Goal: Task Accomplishment & Management: Manage account settings

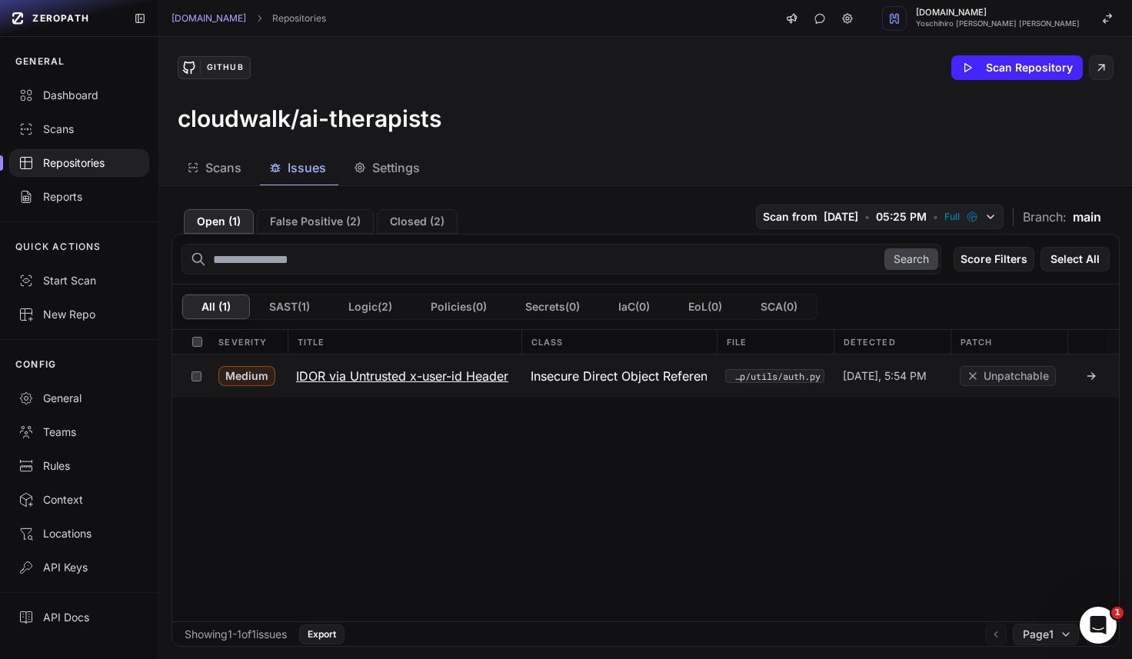
click at [342, 373] on h3 "IDOR via Untrusted x-user-id Header" at bounding box center [402, 376] width 212 height 18
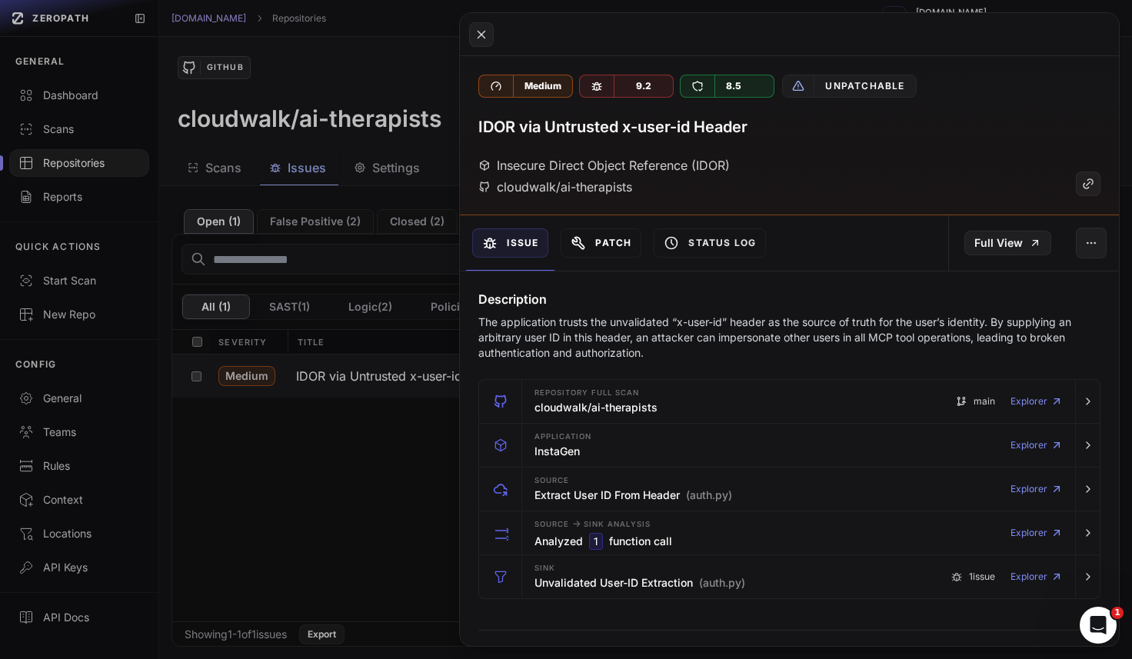
click at [620, 238] on button "Patch" at bounding box center [601, 242] width 81 height 29
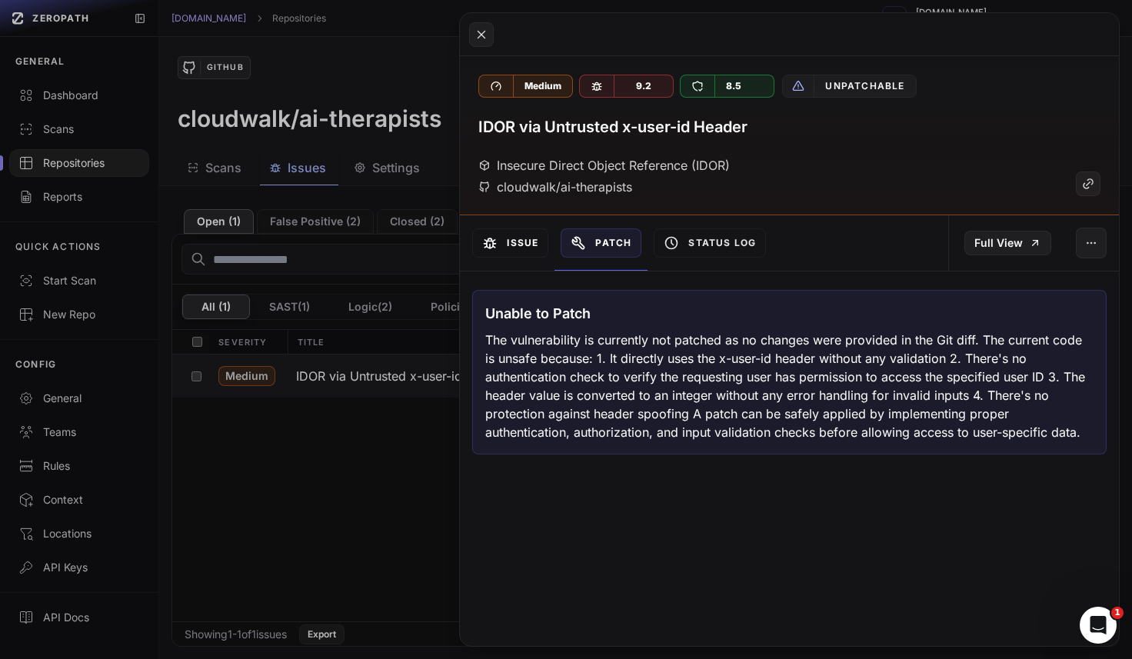
click at [509, 247] on button "Issue" at bounding box center [510, 242] width 76 height 29
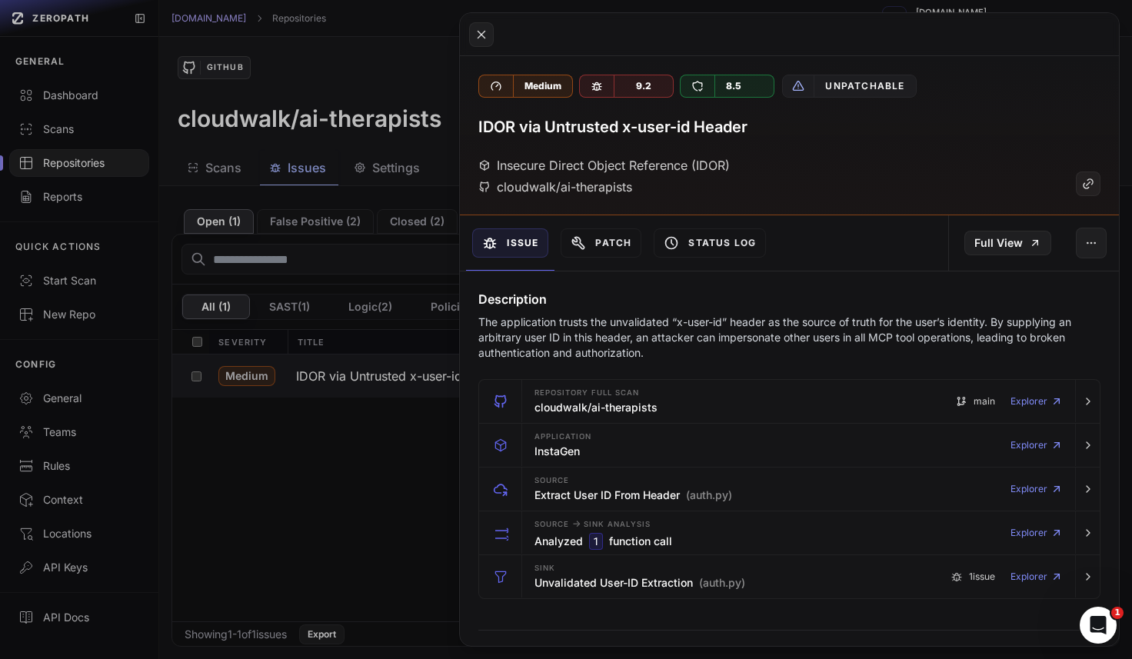
click at [323, 476] on button at bounding box center [566, 329] width 1132 height 659
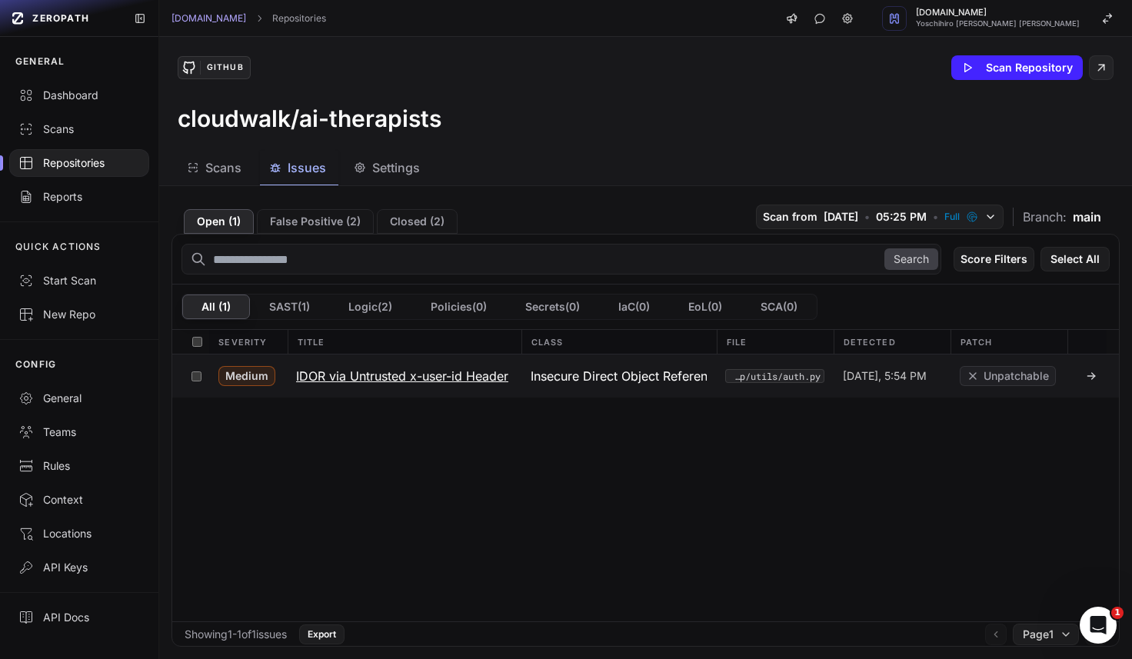
click at [321, 380] on h3 "IDOR via Untrusted x-user-id Header" at bounding box center [402, 376] width 212 height 18
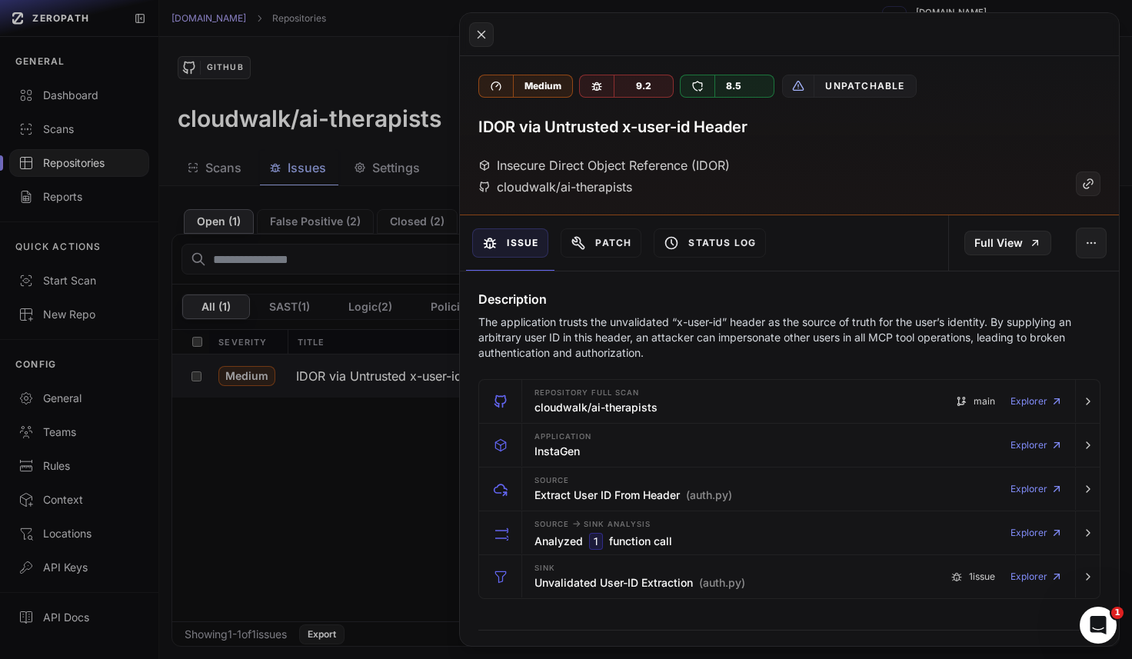
scroll to position [38, 0]
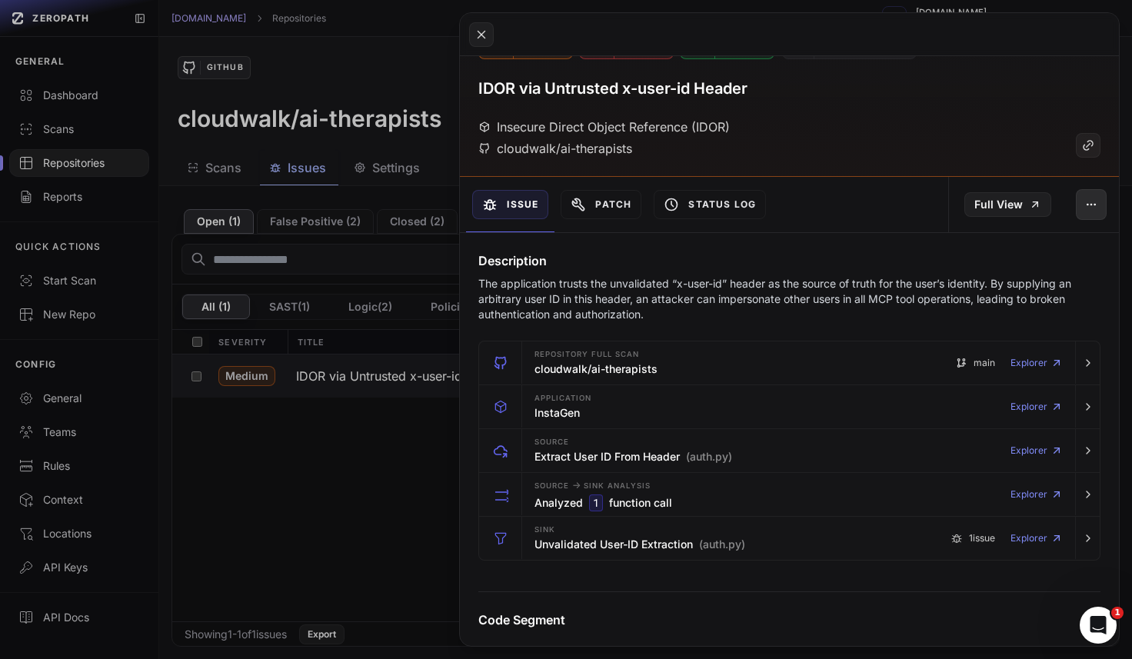
click at [1088, 204] on icon "button" at bounding box center [1088, 204] width 1 height 1
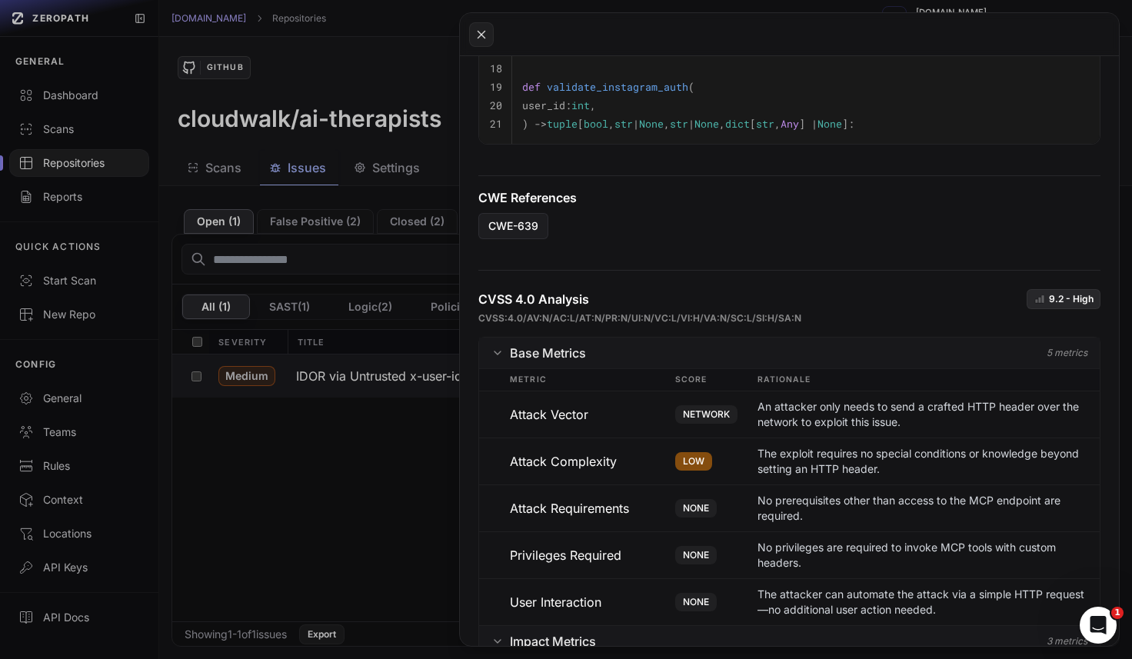
scroll to position [774, 0]
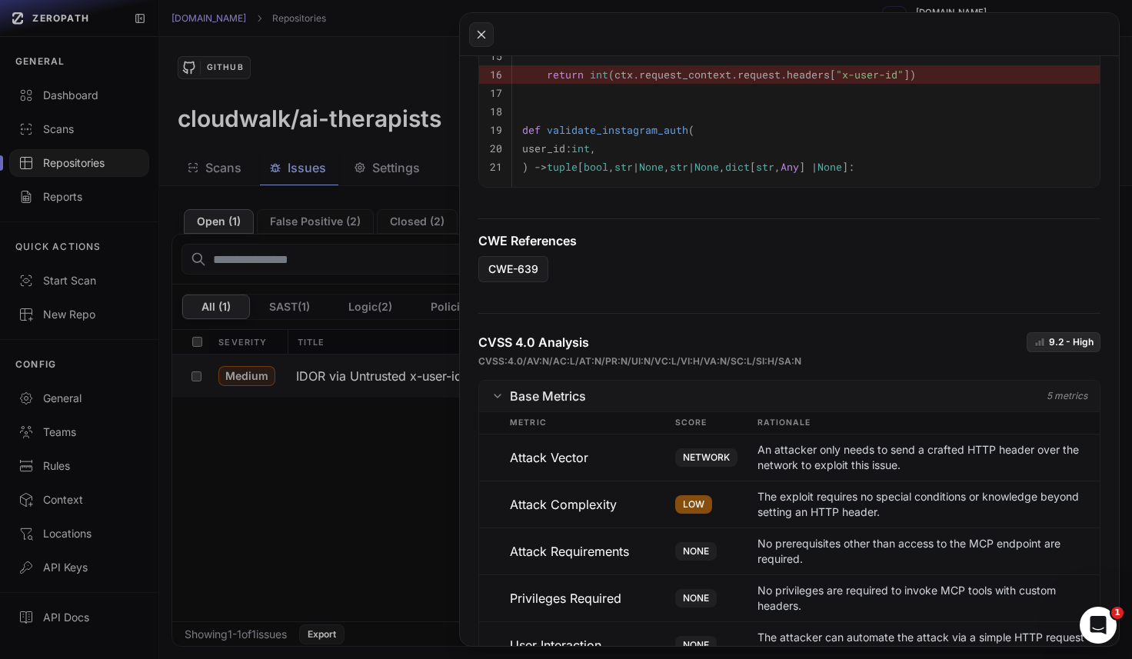
click at [370, 470] on button at bounding box center [566, 329] width 1132 height 659
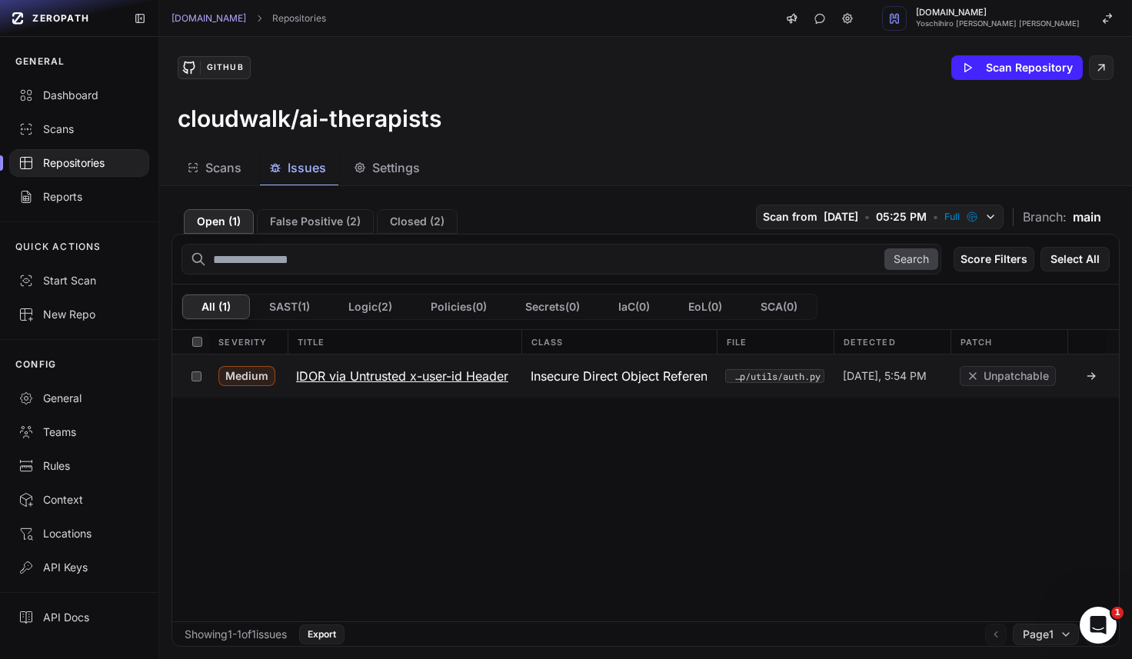
click at [202, 376] on button at bounding box center [197, 376] width 24 height 43
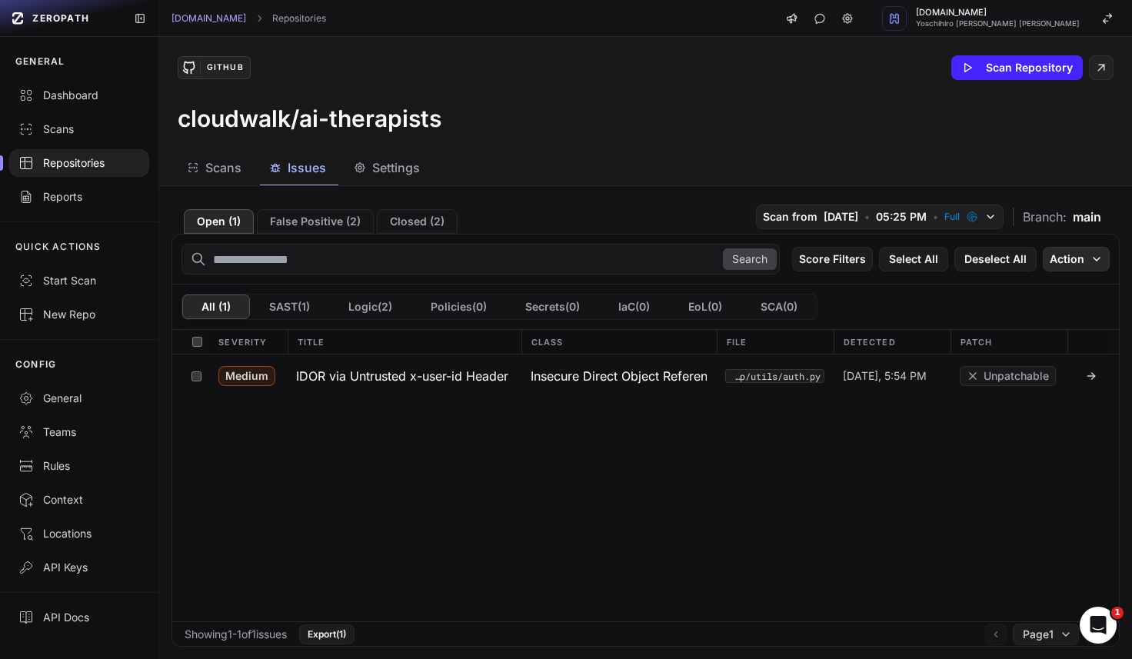
click at [1073, 262] on button "Action" at bounding box center [1076, 259] width 67 height 25
click at [1078, 259] on button "Action" at bounding box center [1076, 259] width 67 height 25
click at [1012, 378] on span "Unpatchable" at bounding box center [1016, 375] width 65 height 15
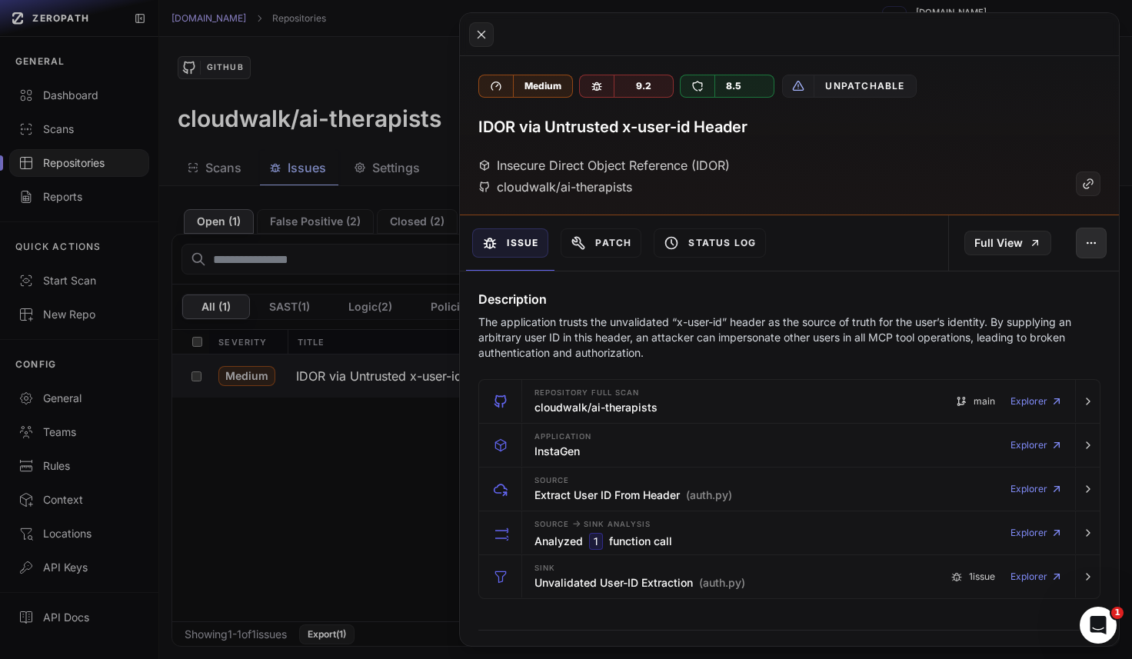
click at [1095, 252] on button "button" at bounding box center [1091, 243] width 31 height 31
click at [1094, 239] on icon "button" at bounding box center [1091, 243] width 12 height 12
click at [1089, 183] on icon at bounding box center [1086, 185] width 5 height 5
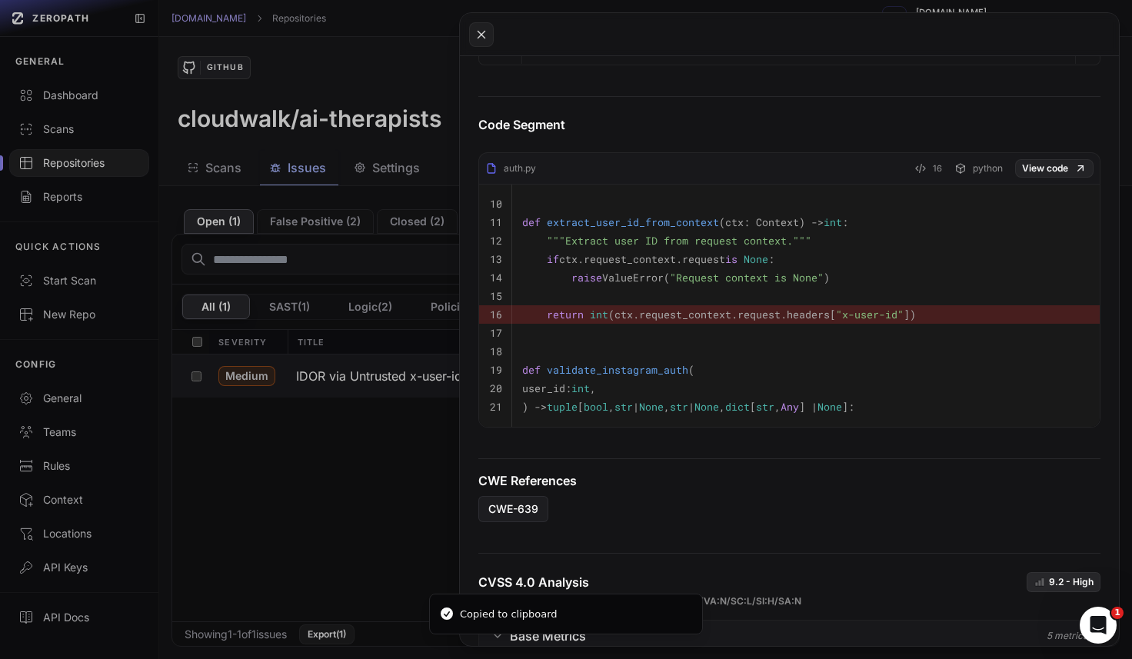
scroll to position [997, 0]
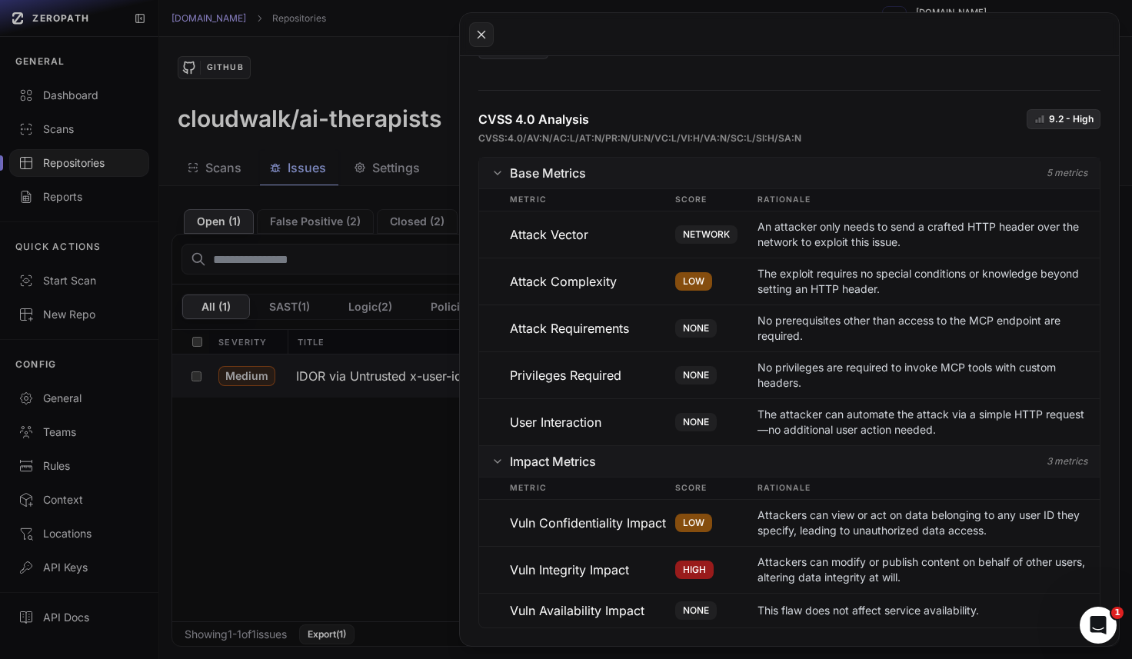
click at [355, 488] on button at bounding box center [566, 329] width 1132 height 659
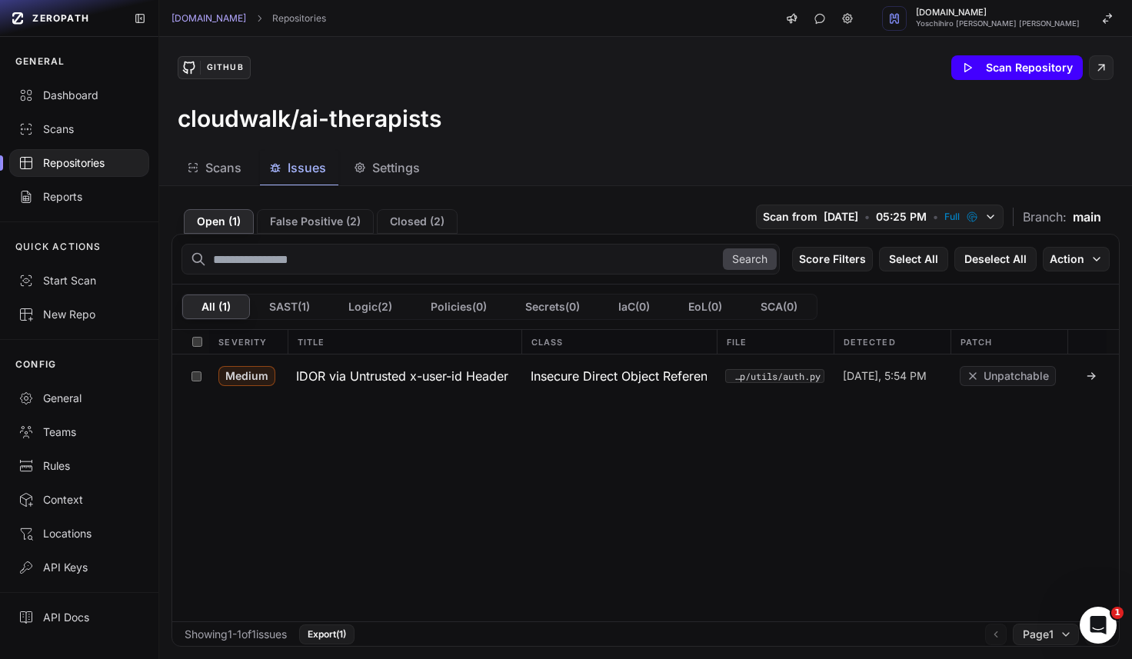
click at [1021, 71] on button "Scan Repository" at bounding box center [1018, 67] width 132 height 25
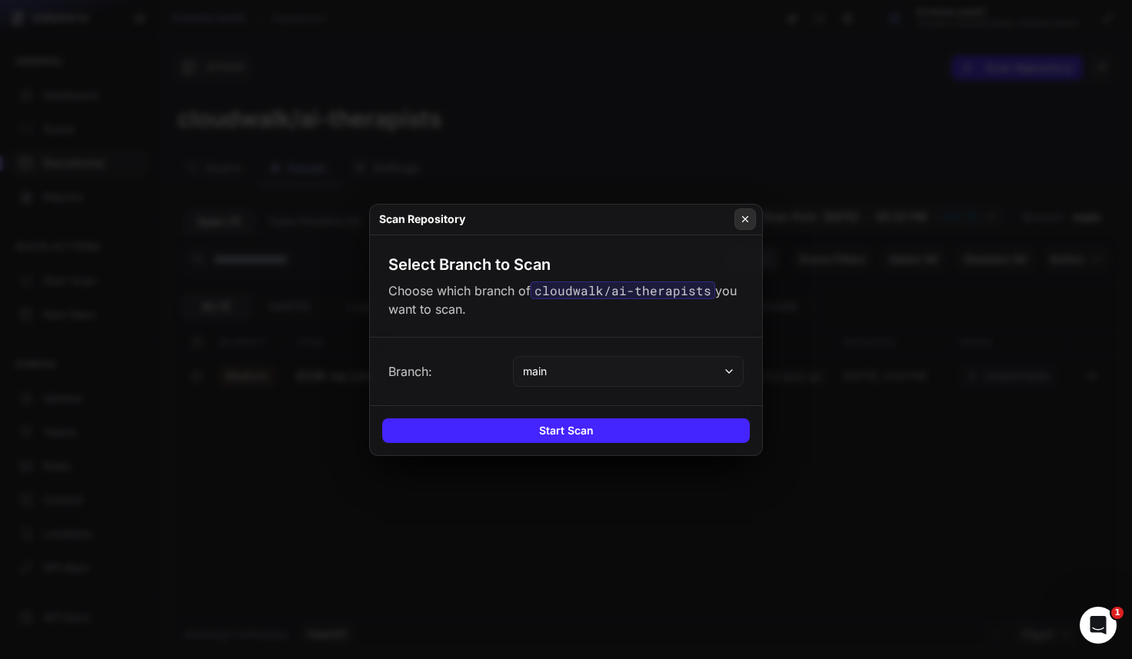
click at [749, 218] on icon at bounding box center [745, 219] width 11 height 12
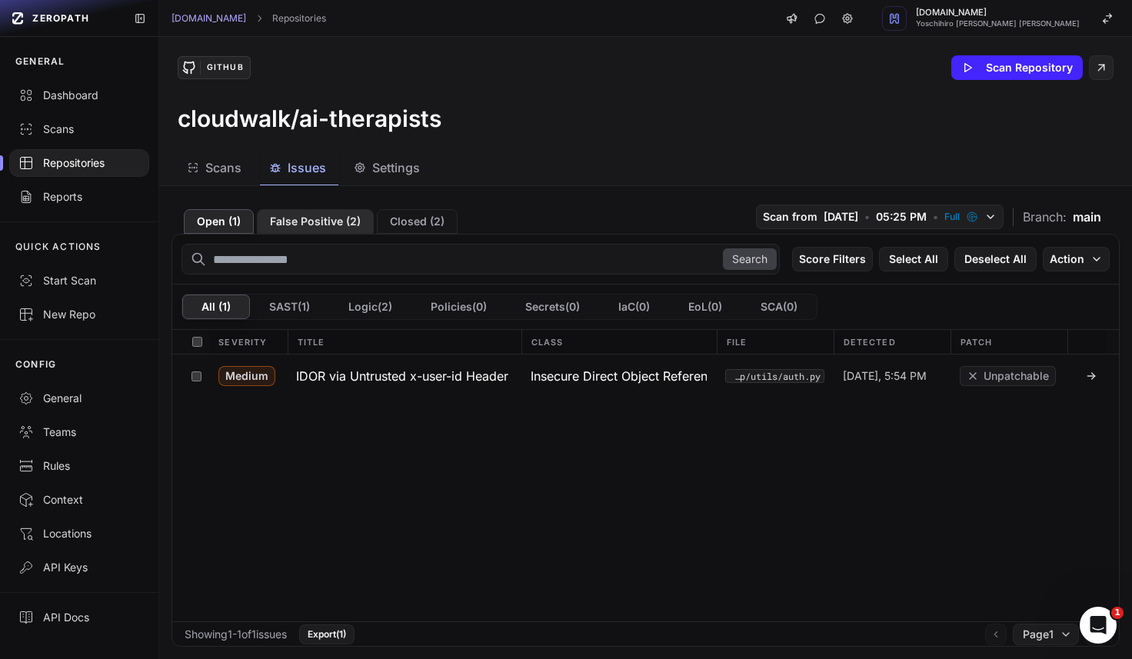
click at [325, 228] on button "False Positive ( 2 )" at bounding box center [315, 221] width 117 height 25
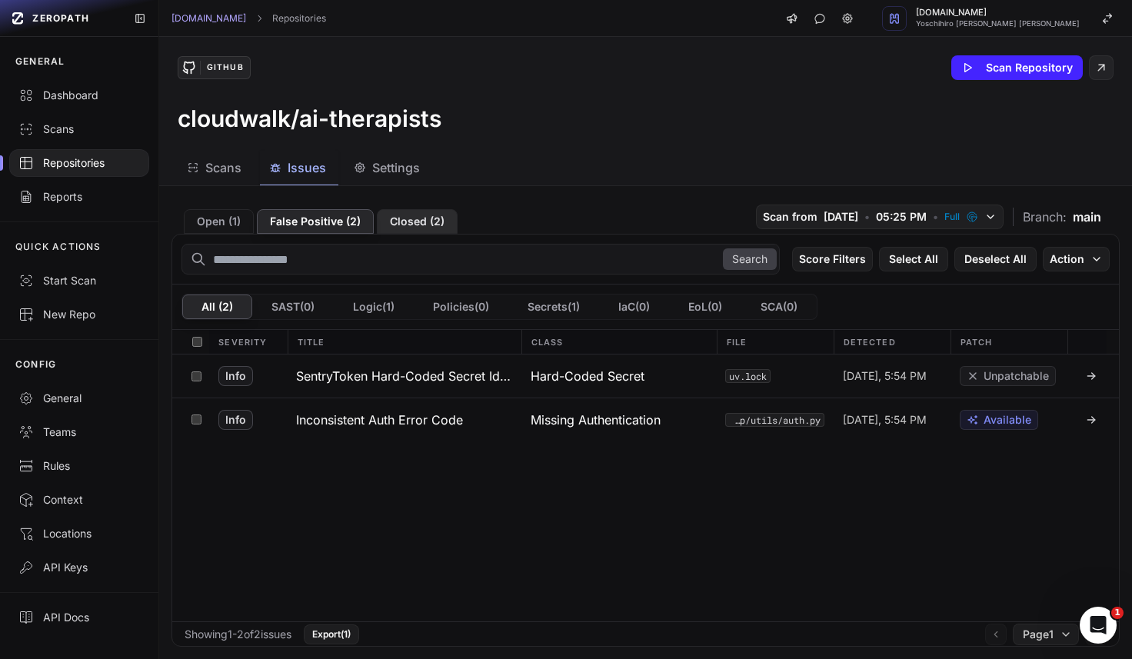
click at [432, 220] on button "Closed ( 2 )" at bounding box center [417, 221] width 81 height 25
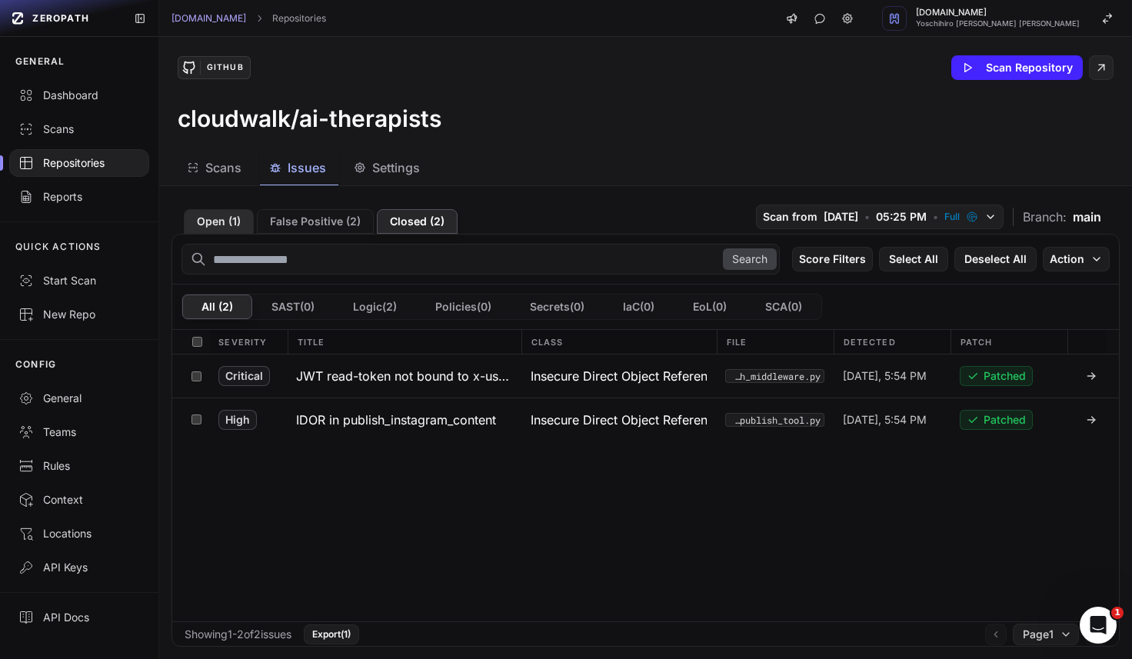
click at [230, 221] on button "Open ( 1 )" at bounding box center [219, 221] width 70 height 25
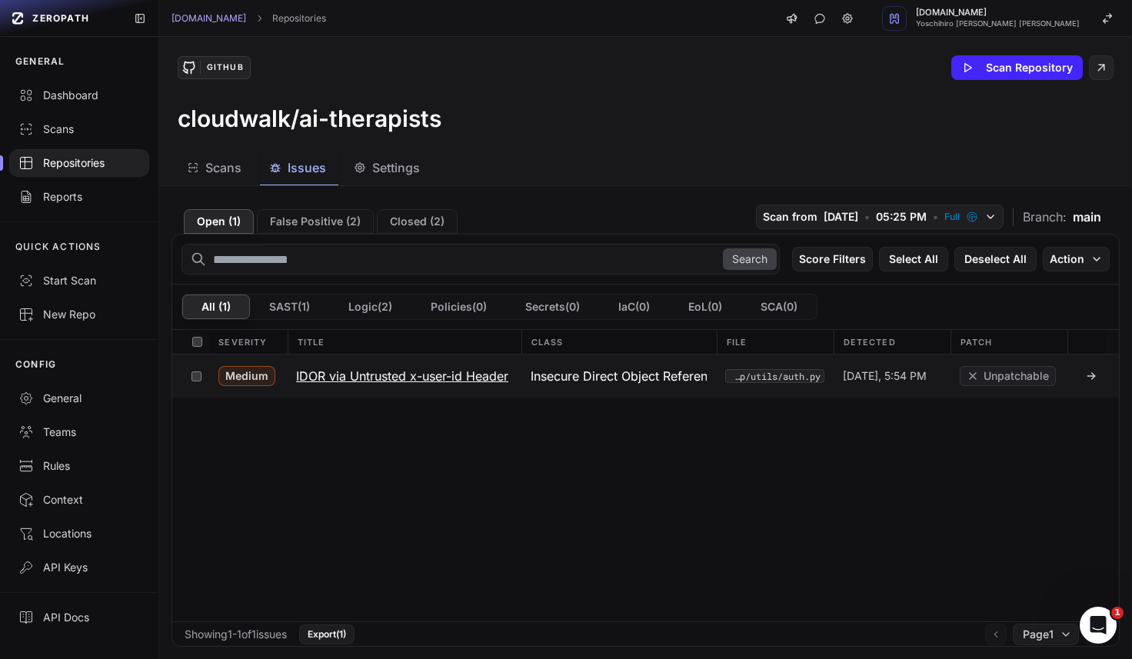
click at [630, 377] on span "Insecure Direct Object Reference (IDOR)" at bounding box center [619, 376] width 177 height 18
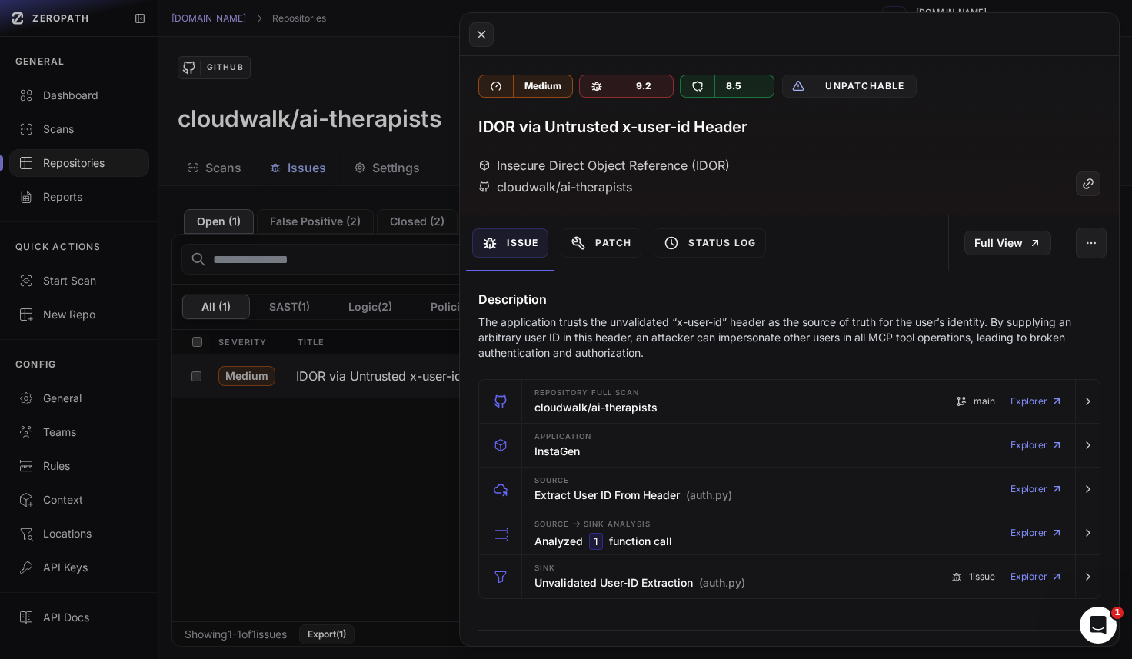
click at [288, 547] on button at bounding box center [566, 329] width 1132 height 659
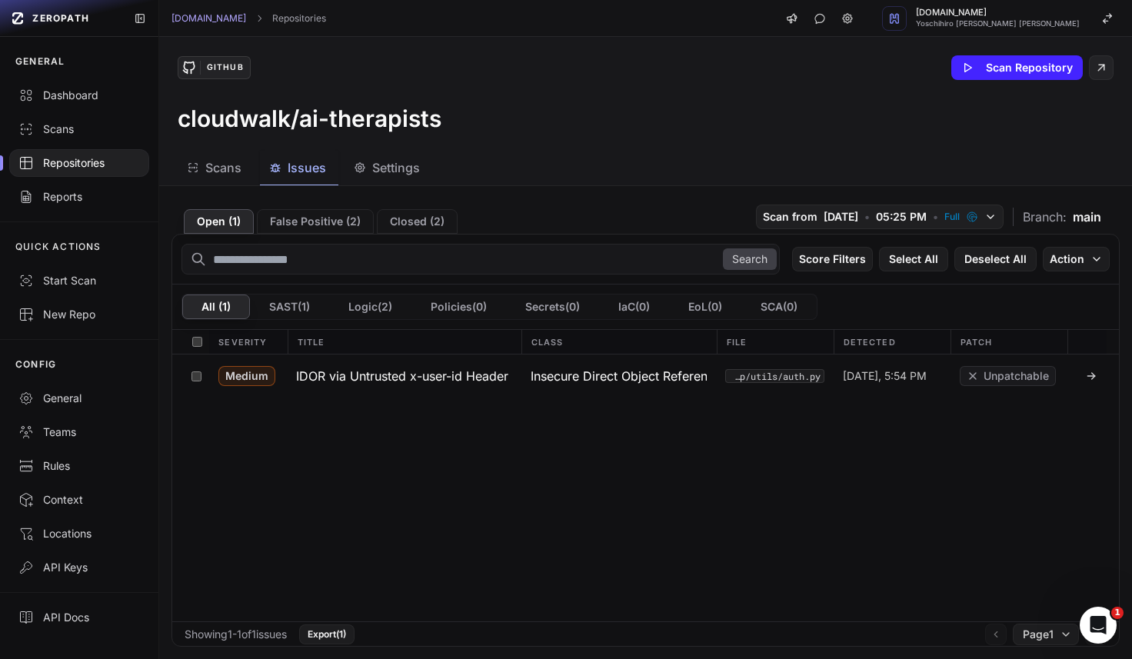
click at [633, 522] on div "Medium IDOR via Untrusted x-user-id Header Insecure Direct Object Reference (ID…" at bounding box center [645, 488] width 947 height 267
click at [1066, 377] on div "Unpatchable" at bounding box center [1009, 376] width 117 height 43
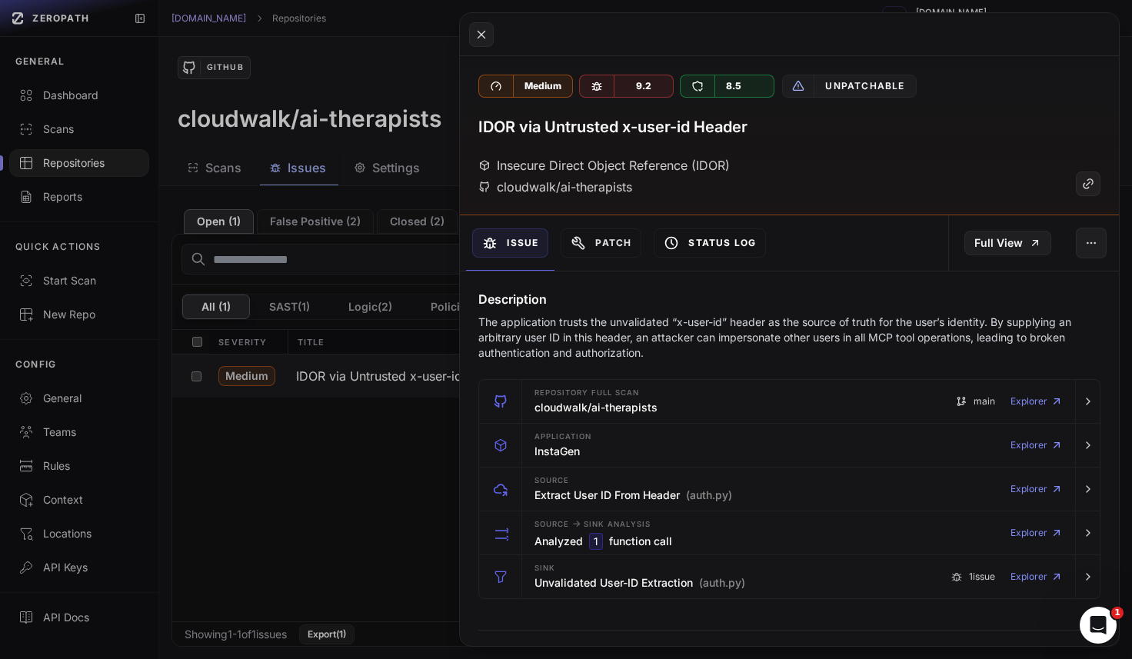
click at [730, 248] on button "Status Log" at bounding box center [710, 242] width 112 height 29
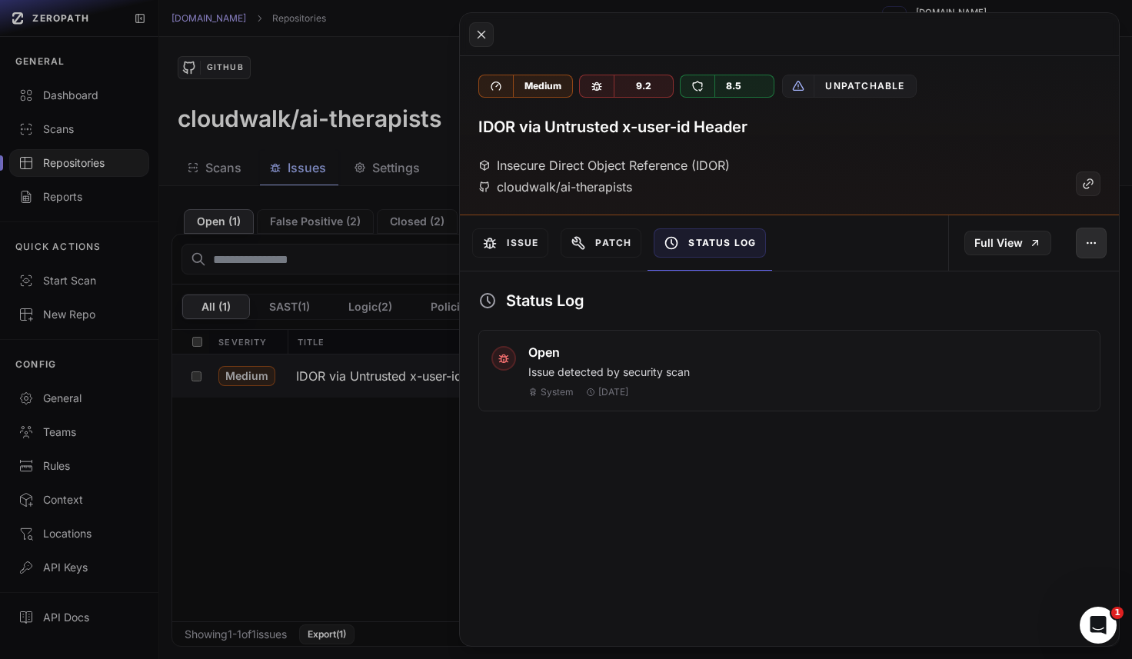
click at [1098, 239] on button "button" at bounding box center [1091, 243] width 31 height 31
click at [513, 255] on button "Issue" at bounding box center [510, 242] width 76 height 29
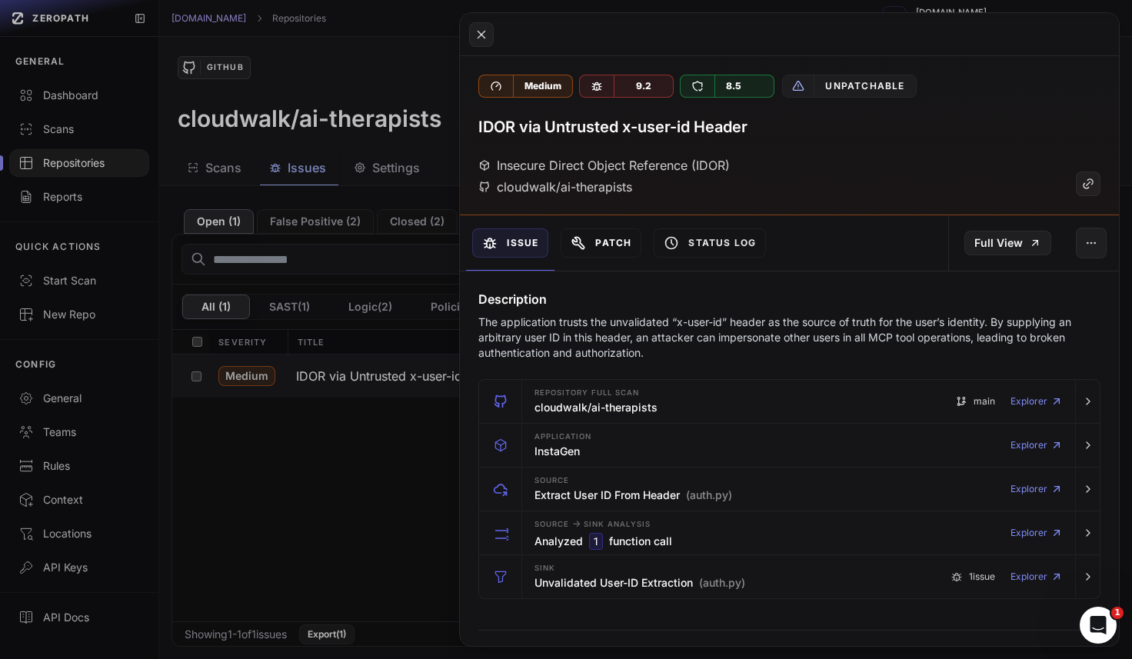
click at [598, 245] on button "Patch" at bounding box center [601, 242] width 81 height 29
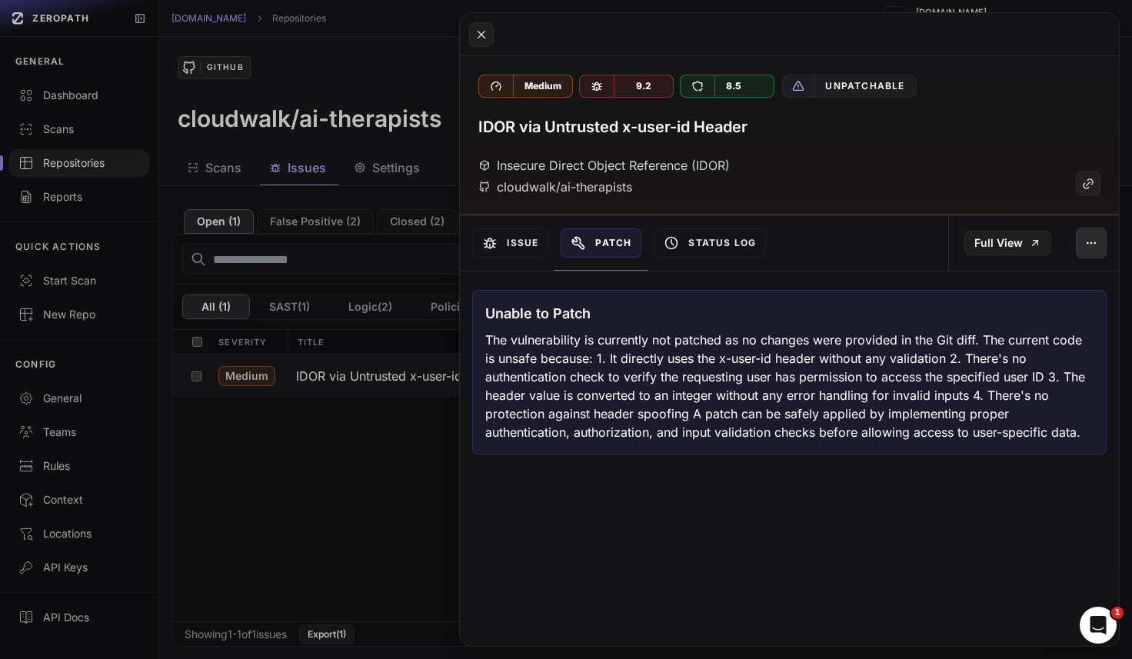
click at [1088, 232] on button "button" at bounding box center [1091, 243] width 31 height 31
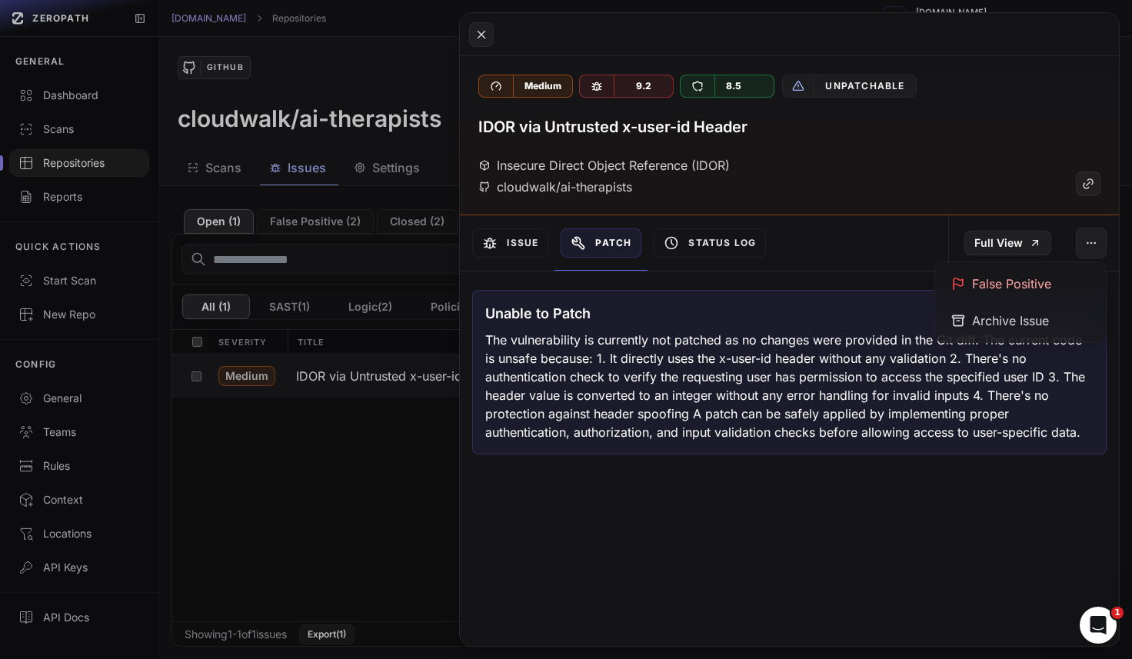
click at [902, 204] on div "Medium 9.2 8.5 Unpatchable IDOR via Untrusted x-user-id Header Insecure Direct …" at bounding box center [789, 135] width 659 height 159
click at [358, 579] on button at bounding box center [566, 329] width 1132 height 659
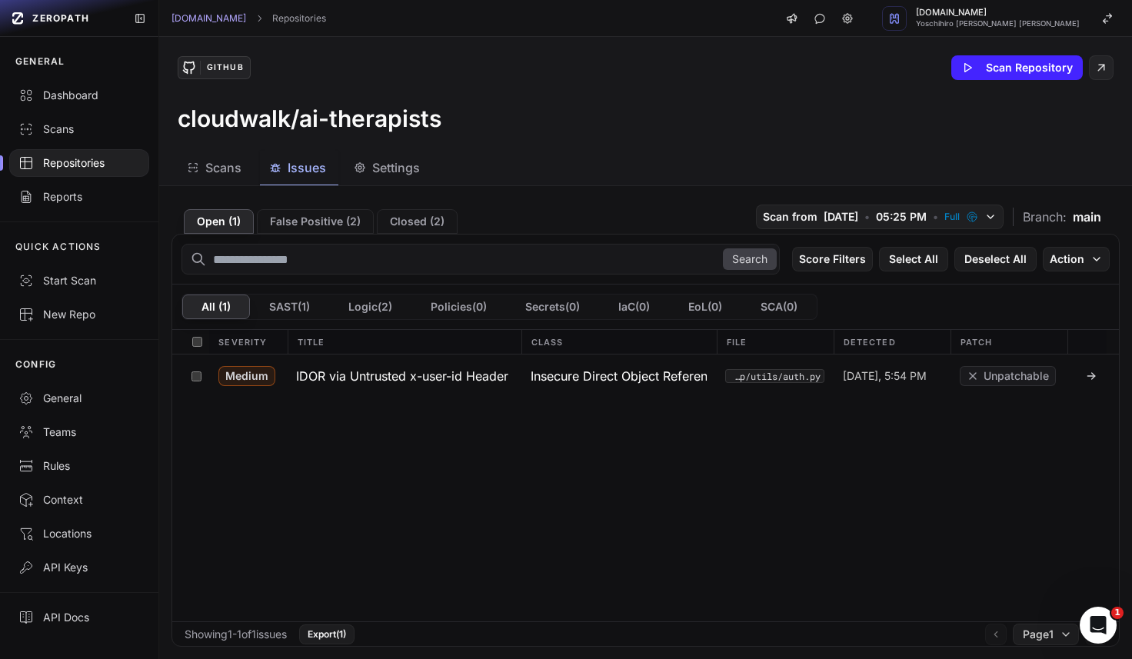
click at [620, 219] on div "Open ( 1 ) False Positive ( 2 ) Closed ( 2 ) Scan from [DATE] • 05:25 PM • Full…" at bounding box center [646, 215] width 948 height 35
click at [538, 377] on span "Insecure Direct Object Reference (IDOR)" at bounding box center [619, 376] width 177 height 18
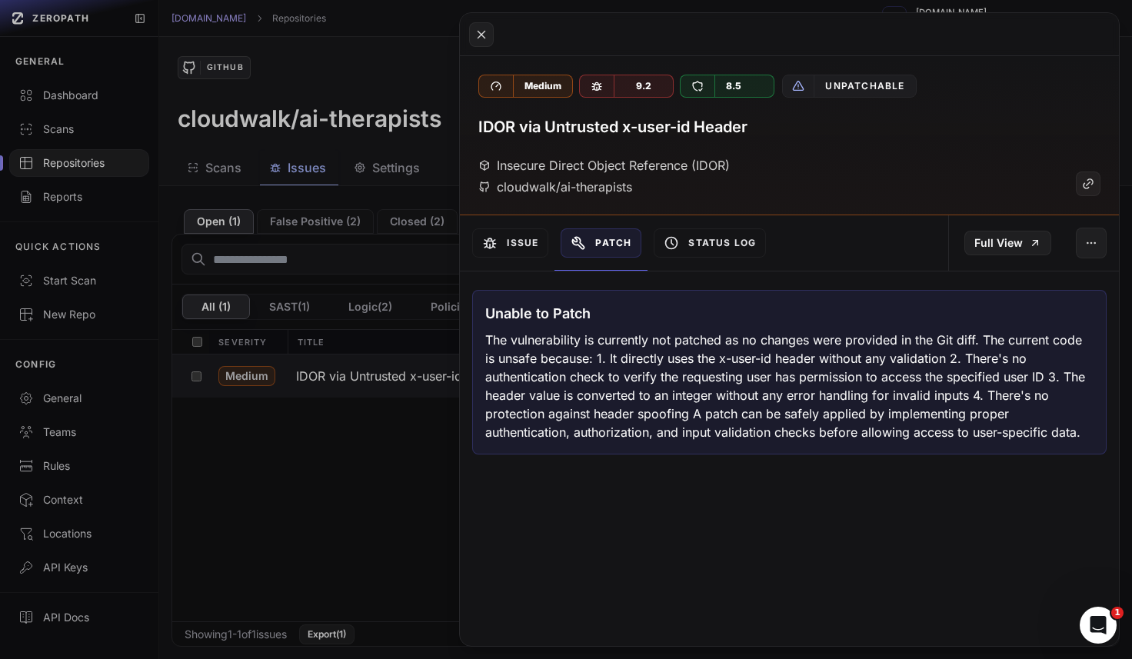
click at [1109, 253] on div "Full View" at bounding box center [1033, 242] width 171 height 55
click at [1106, 252] on button "button" at bounding box center [1091, 243] width 31 height 31
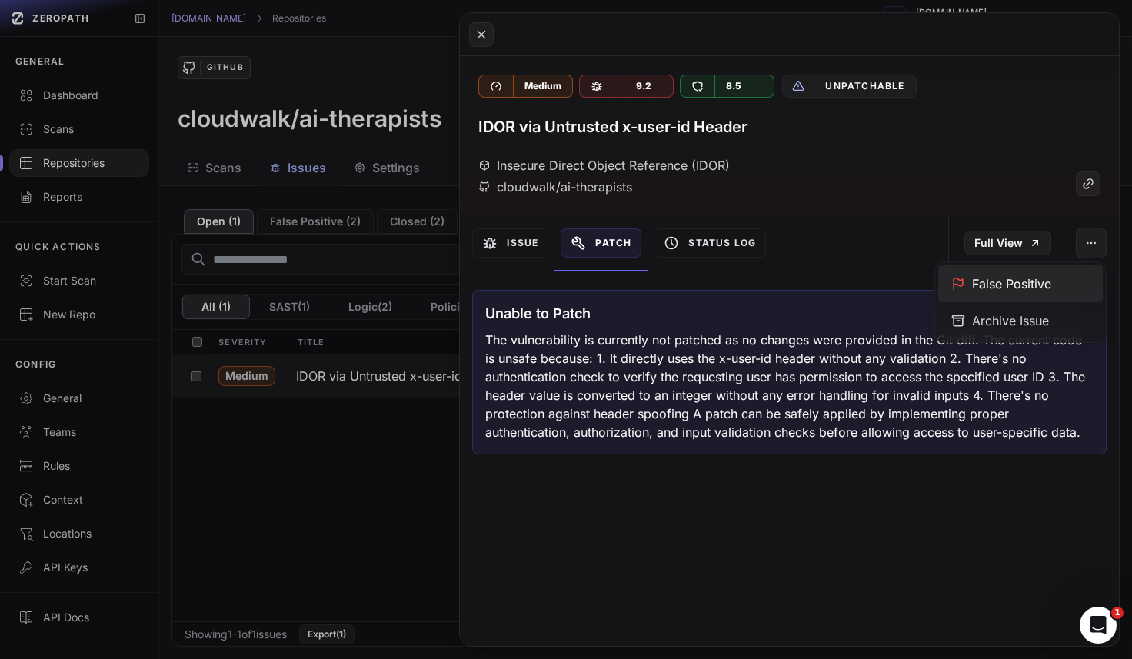
click at [1012, 291] on div "False Positive" at bounding box center [1020, 283] width 165 height 37
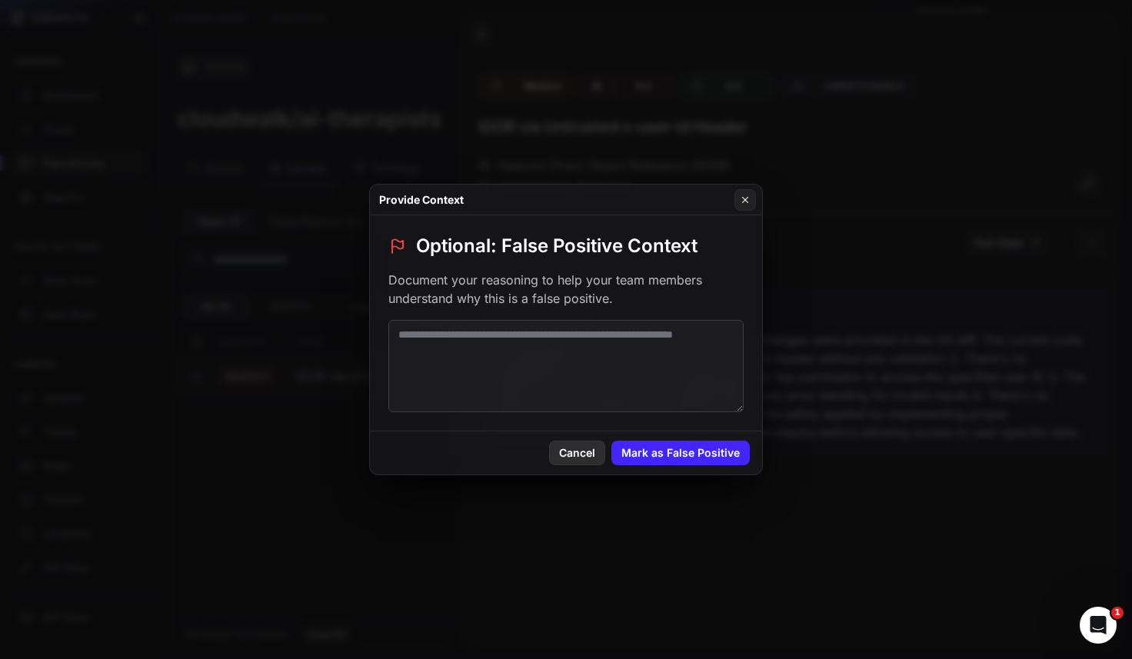
click at [587, 460] on button "Cancel" at bounding box center [577, 453] width 56 height 25
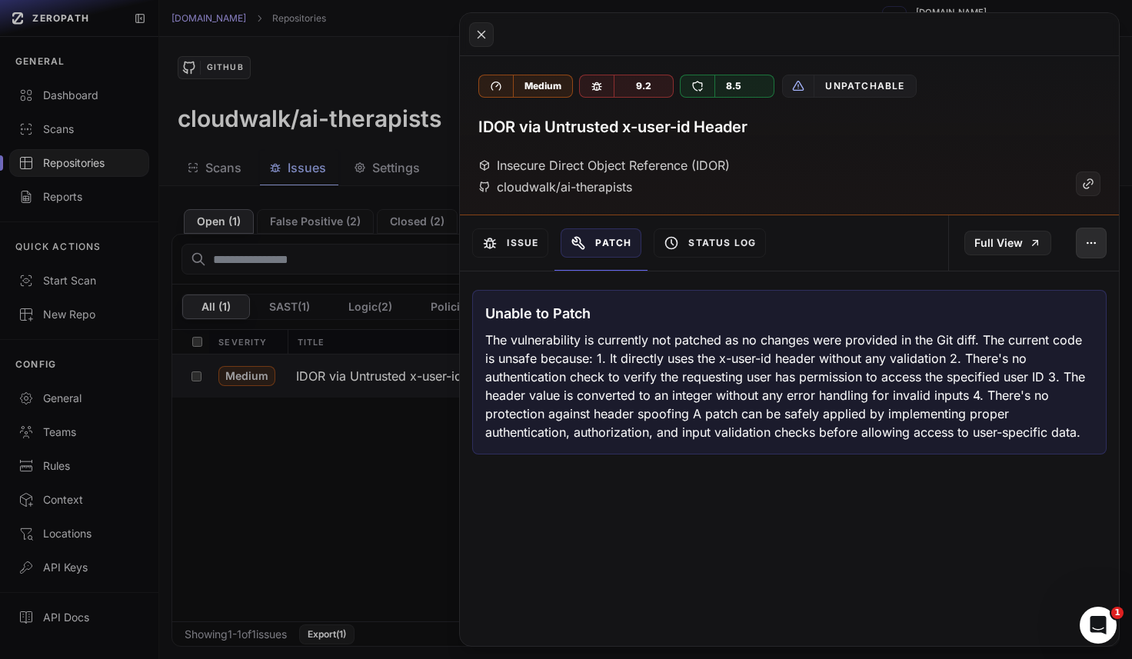
click at [1103, 238] on button "button" at bounding box center [1091, 243] width 31 height 31
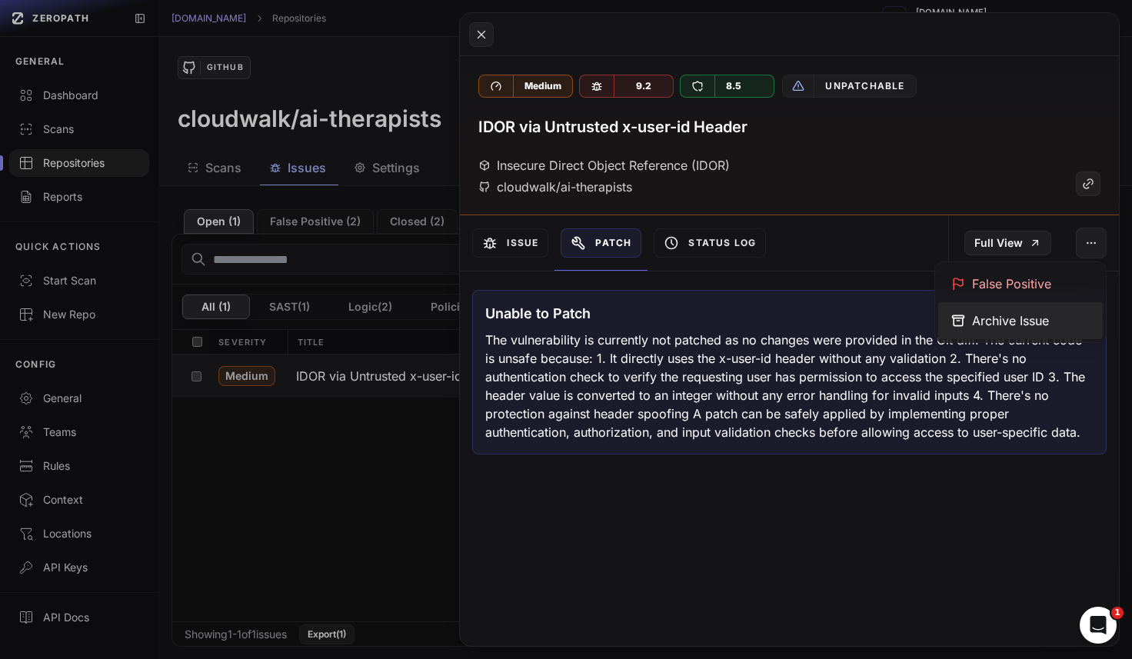
click at [1030, 322] on div "Archive Issue" at bounding box center [1020, 320] width 165 height 37
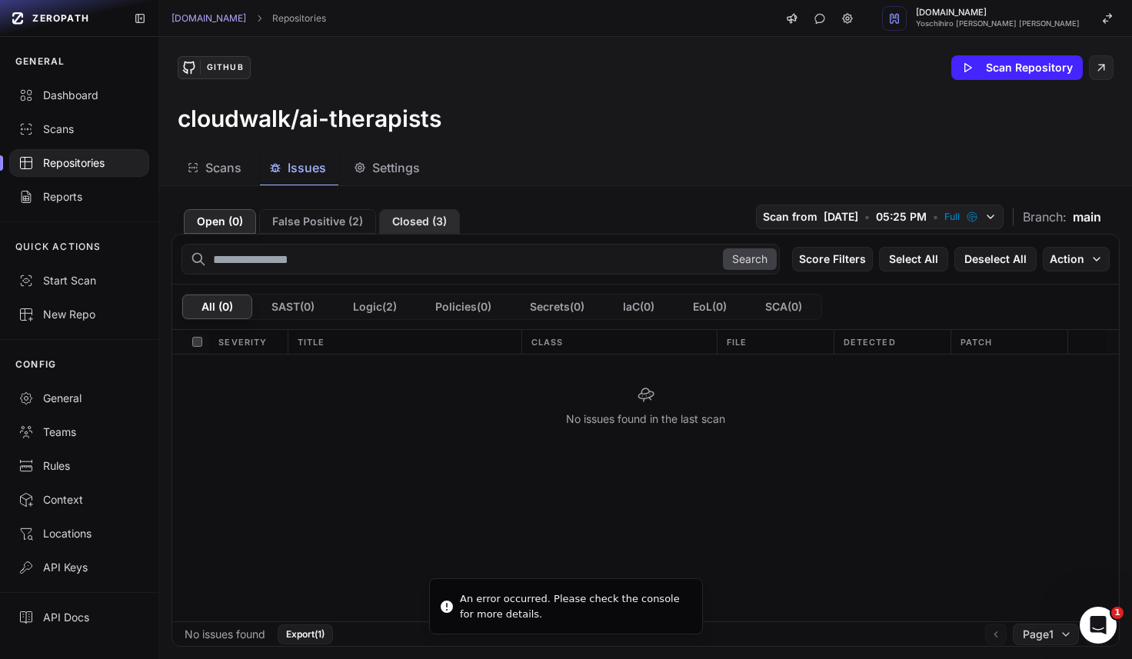
click at [418, 220] on button "Closed ( 3 )" at bounding box center [419, 221] width 81 height 25
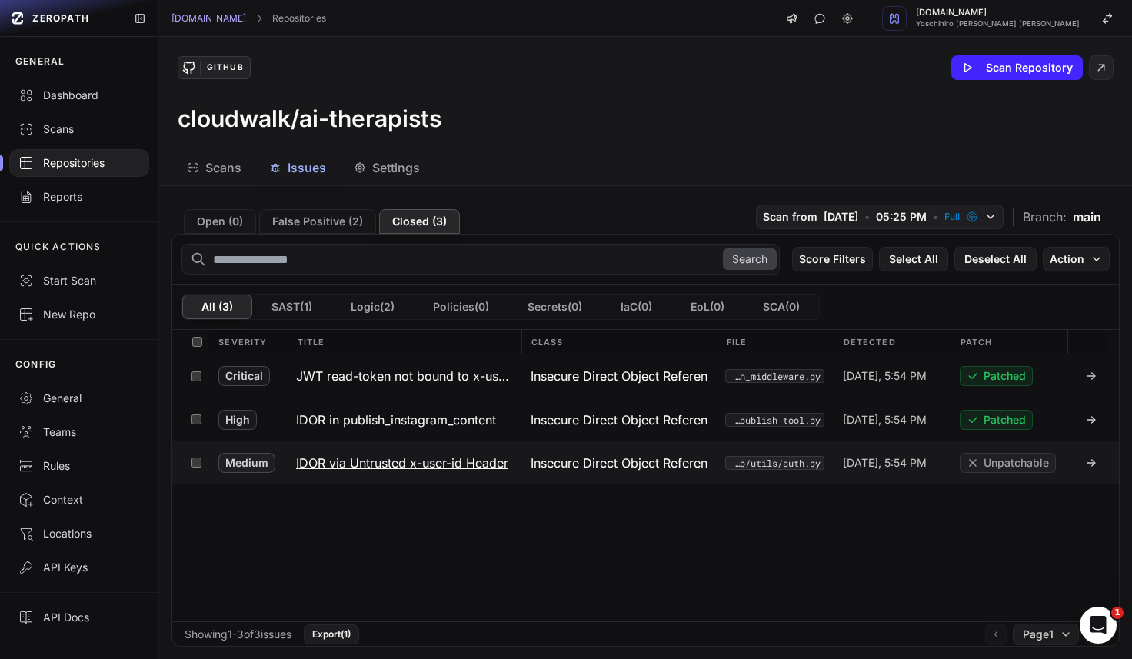
click at [1094, 465] on icon at bounding box center [1091, 463] width 12 height 12
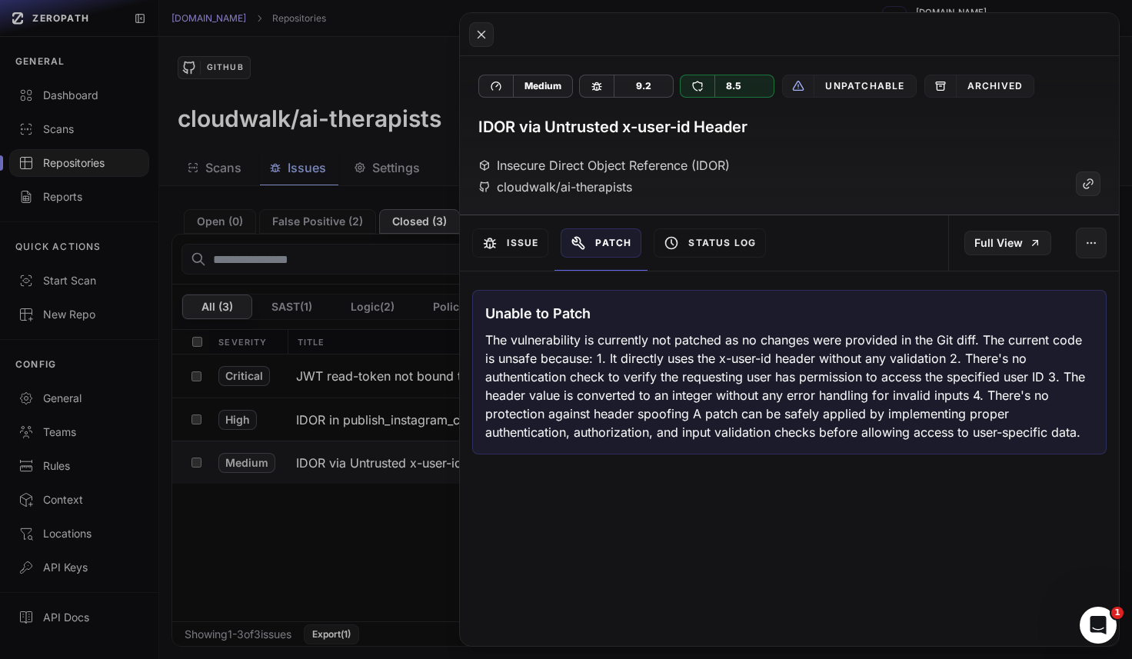
click at [270, 536] on button at bounding box center [566, 329] width 1132 height 659
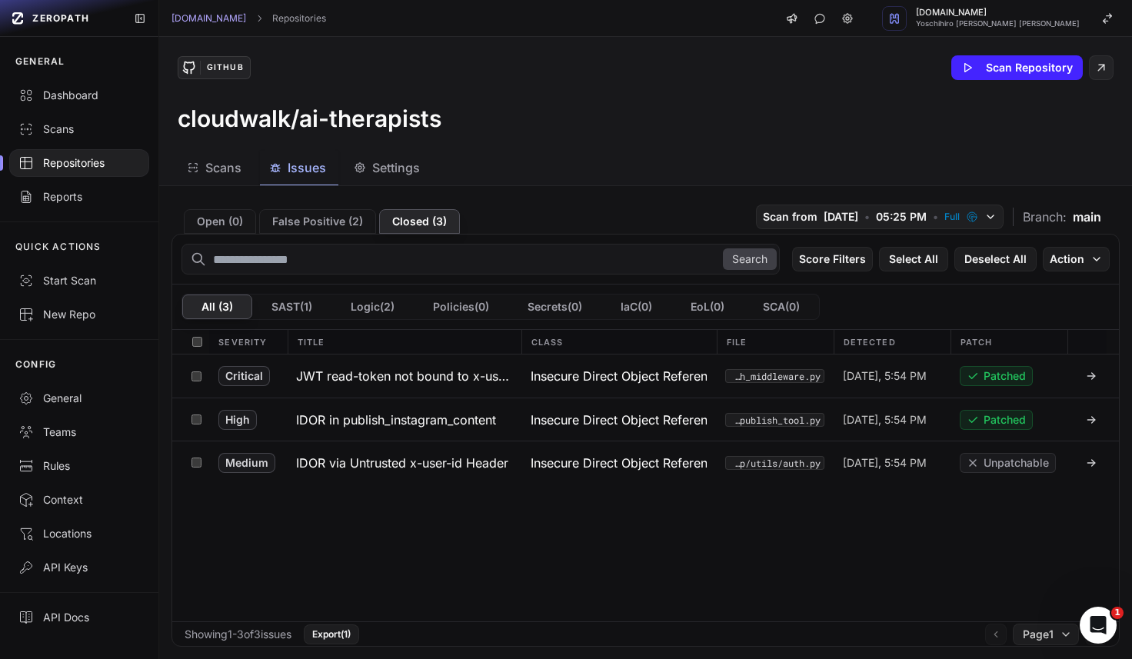
click at [225, 170] on span "Scans" at bounding box center [223, 167] width 36 height 18
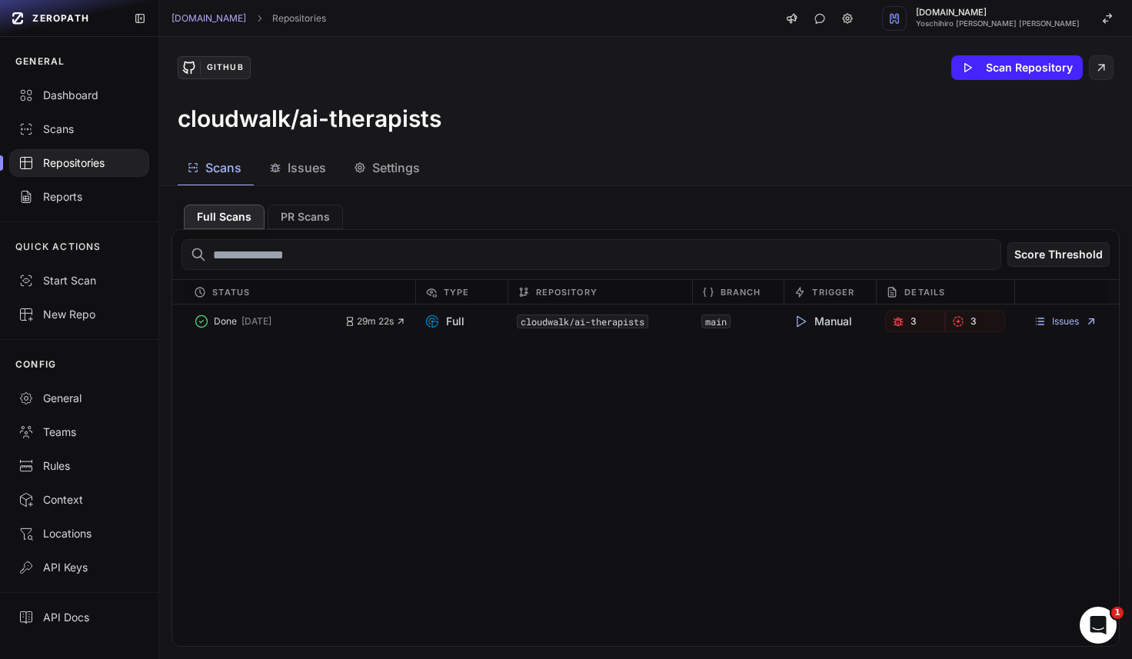
click at [294, 169] on span "Issues" at bounding box center [307, 167] width 38 height 18
